Goal: Information Seeking & Learning: Learn about a topic

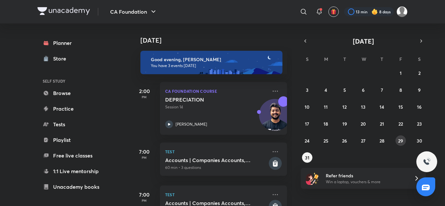
click at [402, 142] on abbr "29" at bounding box center [400, 141] width 5 height 6
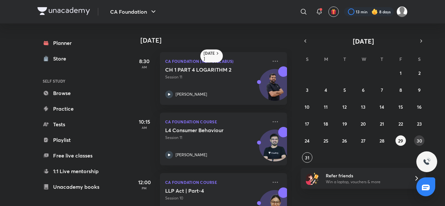
click at [417, 138] on button "30" at bounding box center [419, 141] width 10 height 10
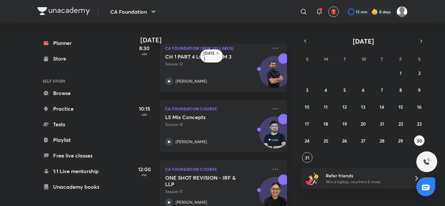
click at [292, 196] on div "[DATE] 8:30 AM CA Foundation (New Syllabus) CH 1 PART 4 LOGARITHM 3 Session 12 …" at bounding box center [287, 114] width 313 height 183
click at [293, 197] on div "[DATE] 8:30 AM CA Foundation (New Syllabus) CH 1 PART 4 LOGARITHM 3 Session 12 …" at bounding box center [287, 114] width 313 height 183
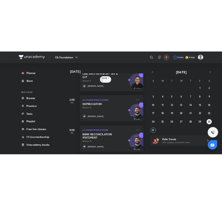
scroll to position [151, 0]
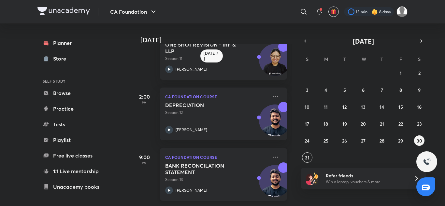
click at [176, 188] on p "[PERSON_NAME]" at bounding box center [192, 191] width 32 height 6
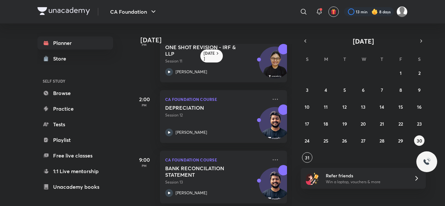
scroll to position [143, 0]
